Goal: Task Accomplishment & Management: Manage account settings

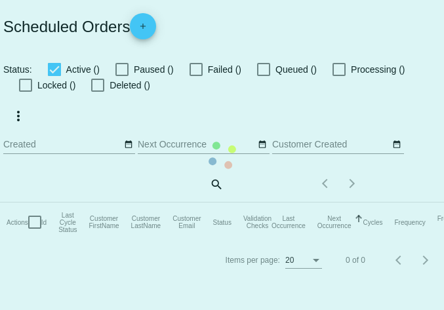
checkbox input "true"
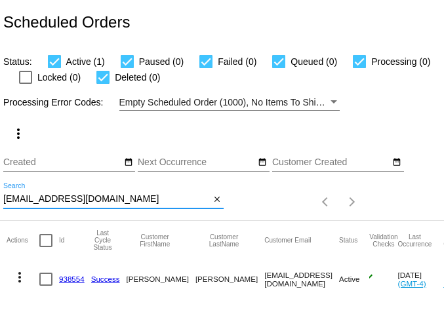
click at [79, 201] on input "[EMAIL_ADDRESS][DOMAIN_NAME]" at bounding box center [106, 199] width 207 height 10
paste input "[EMAIL_ADDRESS]"
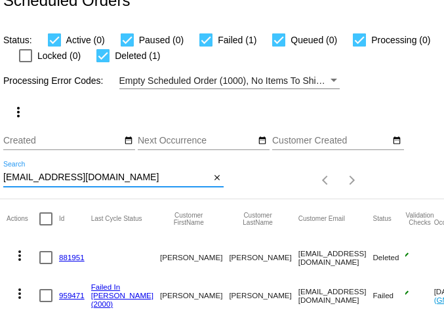
scroll to position [79, 0]
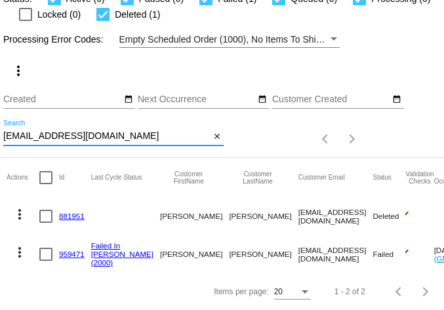
type input "[EMAIL_ADDRESS][DOMAIN_NAME]"
click at [20, 245] on mat-icon "more_vert" at bounding box center [20, 253] width 16 height 16
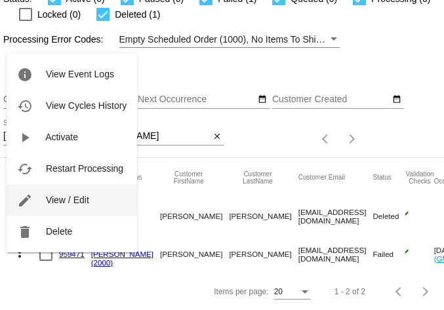
click at [54, 197] on span "View / Edit" at bounding box center [67, 200] width 43 height 10
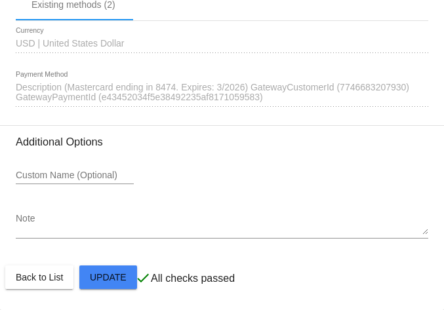
scroll to position [1521, 0]
